Goal: Information Seeking & Learning: Learn about a topic

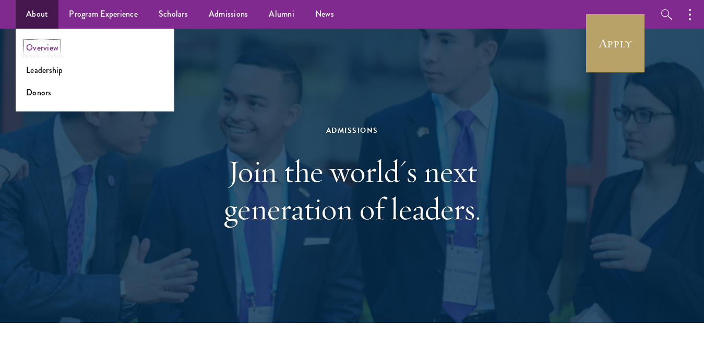
click at [28, 53] on link "Overview" at bounding box center [42, 48] width 32 height 12
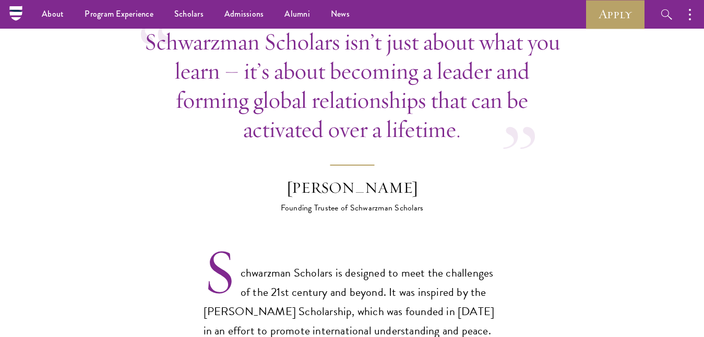
scroll to position [534, 0]
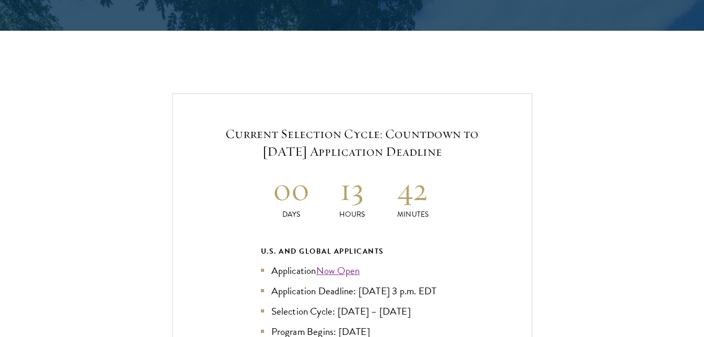
scroll to position [2177, 0]
